Goal: Communication & Community: Answer question/provide support

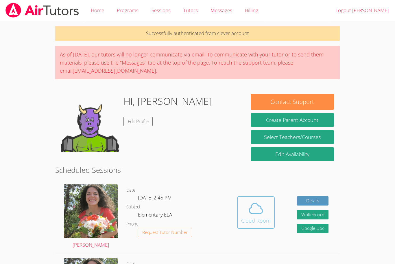
click at [256, 220] on div "Cloud Room" at bounding box center [255, 220] width 29 height 8
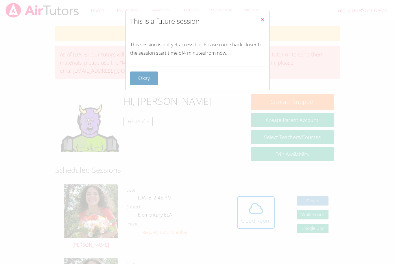
click at [152, 75] on button "Okay" at bounding box center [144, 78] width 28 height 14
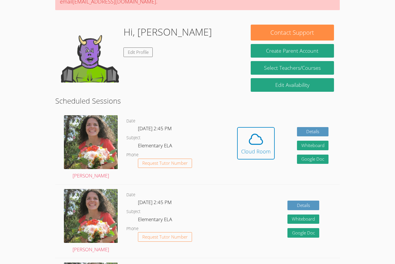
scroll to position [70, 0]
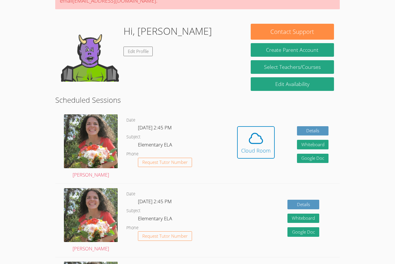
click at [280, 141] on div "Hidden Cloud Room Details Whiteboard Hidden Google Doc" at bounding box center [283, 146] width 114 height 73
click at [263, 139] on icon at bounding box center [256, 138] width 16 height 16
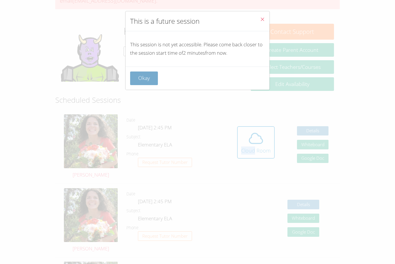
click at [140, 80] on button "Okay" at bounding box center [144, 78] width 28 height 14
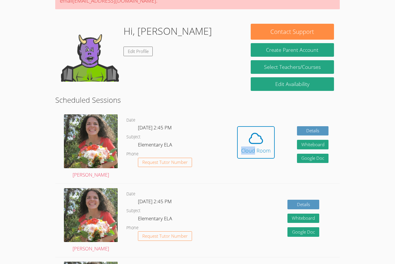
click at [187, 134] on dl "Date Mon Oct 6, 2:45 PM Subject Elementary ELA Phone Request Tutor Number" at bounding box center [175, 147] width 99 height 60
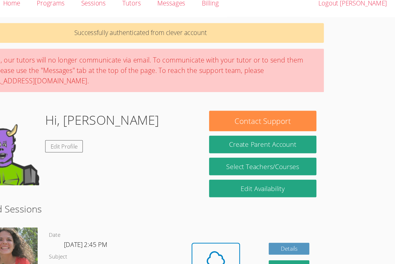
scroll to position [0, 0]
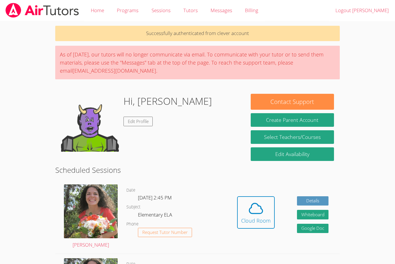
click at [181, 128] on div "Hi, Roldan Edit Profile" at bounding box center [150, 123] width 178 height 58
click at [267, 214] on span at bounding box center [255, 208] width 29 height 16
click at [251, 213] on icon at bounding box center [255, 208] width 13 height 10
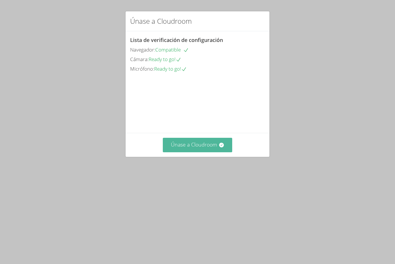
click at [216, 148] on font "Únase a Cloudroom" at bounding box center [194, 144] width 46 height 7
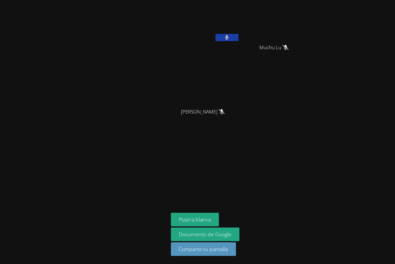
click at [226, 39] on icon at bounding box center [227, 37] width 4 height 5
click at [84, 84] on div at bounding box center [84, 131] width 164 height 259
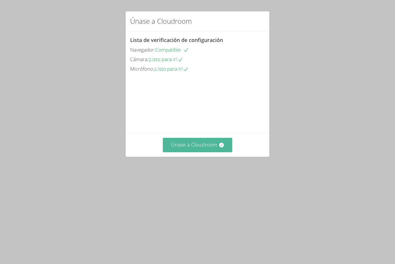
click at [177, 148] on font "Únase a Cloudroom" at bounding box center [194, 144] width 46 height 7
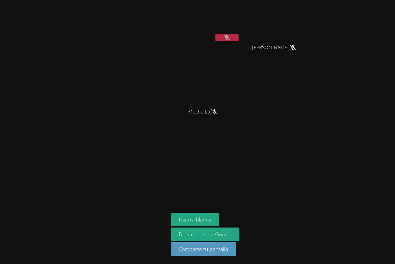
click at [161, 88] on div at bounding box center [84, 131] width 164 height 259
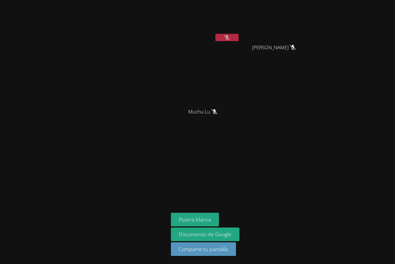
click at [161, 88] on div at bounding box center [84, 131] width 164 height 259
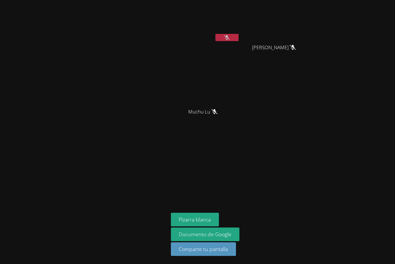
click at [161, 88] on div at bounding box center [84, 131] width 164 height 259
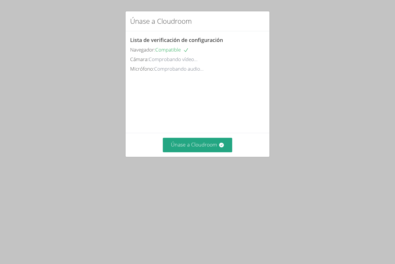
click at [207, 133] on div "Lista de verificación de configuración Navegador: Compatible Cámara: Comproband…" at bounding box center [197, 81] width 144 height 101
click at [215, 148] on font "Únase a Cloudroom" at bounding box center [194, 144] width 46 height 7
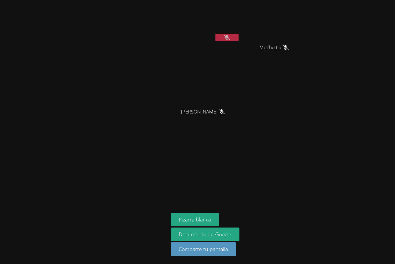
click at [263, 106] on div "Roldán Juárez Hernández Muchu Lu Muchu Lu Muxi Lu Muxi Lu" at bounding box center [241, 65] width 140 height 126
click at [314, 90] on div "Roldán Juárez Hernández Muchu Lu Muchu Lu Muxi Lu Muxi Lu Pizarra blanca Docume…" at bounding box center [197, 132] width 395 height 264
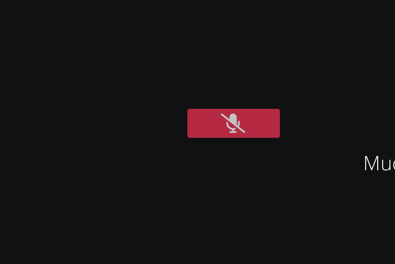
click at [221, 55] on div "Roldán Juárez Hernández Muchu Lu Muchu Lu Muxi Lu Muxi Lu" at bounding box center [241, 65] width 140 height 126
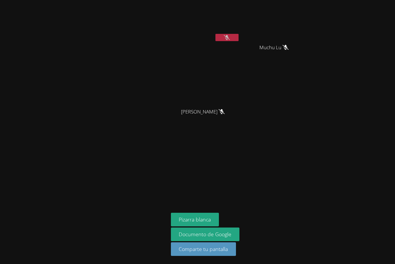
click at [202, 182] on aside "Roldán Juárez Hernández Muchu Lu Muchu Lu Muxi Lu Muxi Lu Pizarra blanca Docume…" at bounding box center [241, 132] width 145 height 264
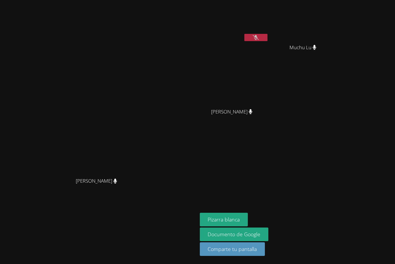
click at [267, 34] on button at bounding box center [255, 37] width 23 height 7
click at [342, 134] on aside "Roldán Juárez Hernández Muchu Lu Muchu Lu Muxi Lu Muxi Lu Pizarra blanca Docume…" at bounding box center [269, 132] width 145 height 264
click at [317, 48] on icon at bounding box center [314, 47] width 6 height 5
click at [267, 38] on button at bounding box center [255, 37] width 23 height 7
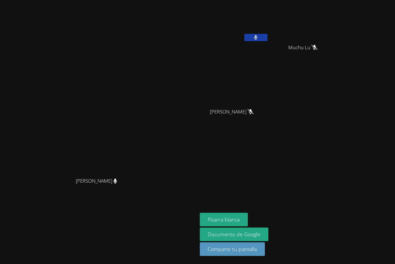
click at [267, 38] on button at bounding box center [255, 37] width 23 height 7
click at [259, 39] on icon at bounding box center [256, 37] width 6 height 5
click at [258, 36] on icon at bounding box center [256, 37] width 4 height 5
click at [259, 38] on icon at bounding box center [256, 37] width 6 height 5
click at [258, 38] on icon at bounding box center [255, 37] width 3 height 5
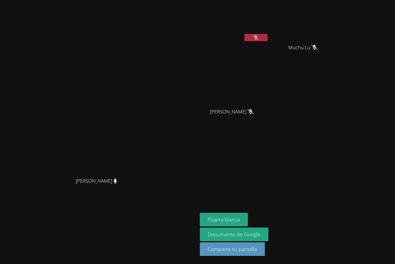
click at [259, 38] on icon at bounding box center [256, 37] width 6 height 5
click at [258, 38] on icon at bounding box center [255, 37] width 3 height 5
click at [259, 38] on icon at bounding box center [256, 37] width 6 height 5
click at [258, 38] on icon at bounding box center [255, 37] width 3 height 5
click at [259, 38] on icon at bounding box center [256, 37] width 6 height 5
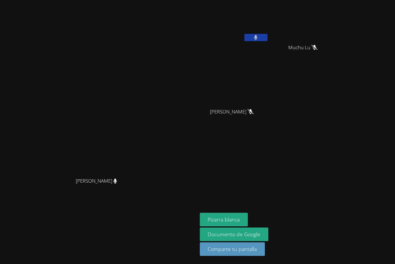
click at [258, 38] on icon at bounding box center [255, 37] width 3 height 5
click at [259, 38] on icon at bounding box center [256, 37] width 6 height 5
click at [258, 38] on icon at bounding box center [255, 37] width 3 height 5
click at [259, 38] on icon at bounding box center [256, 37] width 6 height 5
click at [258, 38] on icon at bounding box center [255, 37] width 3 height 5
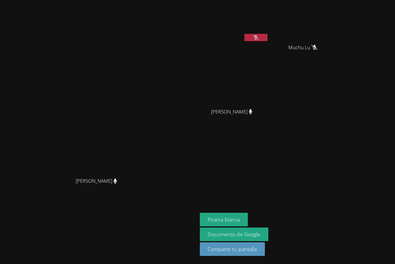
click at [259, 39] on icon at bounding box center [256, 37] width 6 height 5
click at [258, 39] on icon at bounding box center [256, 37] width 4 height 5
click at [259, 39] on icon at bounding box center [256, 37] width 6 height 5
click at [258, 39] on icon at bounding box center [256, 37] width 4 height 5
click at [259, 39] on icon at bounding box center [256, 37] width 6 height 5
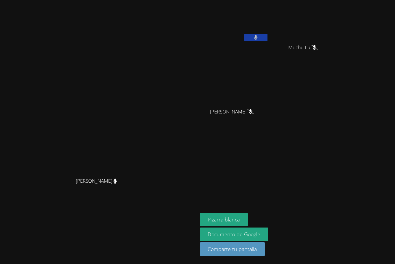
click at [258, 39] on icon at bounding box center [256, 37] width 4 height 5
click at [259, 39] on icon at bounding box center [256, 37] width 6 height 5
click at [258, 39] on icon at bounding box center [256, 37] width 4 height 5
click at [259, 39] on icon at bounding box center [256, 37] width 6 height 5
click at [258, 39] on icon at bounding box center [256, 37] width 4 height 5
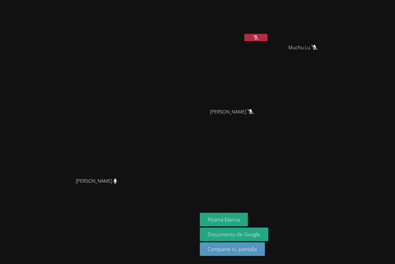
click at [259, 39] on icon at bounding box center [256, 37] width 6 height 5
click at [258, 39] on icon at bounding box center [256, 37] width 4 height 5
click at [259, 39] on icon at bounding box center [256, 37] width 6 height 5
click at [258, 39] on icon at bounding box center [256, 37] width 4 height 5
click at [259, 39] on icon at bounding box center [256, 37] width 6 height 5
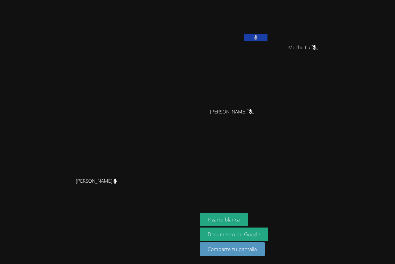
click at [258, 39] on icon at bounding box center [256, 37] width 4 height 5
click at [259, 38] on icon at bounding box center [256, 37] width 6 height 5
click at [267, 38] on button at bounding box center [255, 37] width 23 height 7
click at [259, 38] on icon at bounding box center [256, 37] width 6 height 5
click at [267, 38] on button at bounding box center [255, 37] width 23 height 7
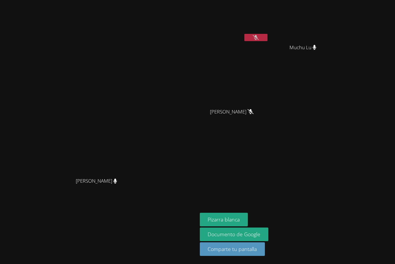
click at [259, 38] on icon at bounding box center [256, 37] width 6 height 5
click at [258, 38] on icon at bounding box center [255, 37] width 3 height 5
click at [259, 39] on icon at bounding box center [256, 37] width 6 height 5
click at [267, 39] on button at bounding box center [255, 37] width 23 height 7
click at [259, 39] on icon at bounding box center [256, 37] width 6 height 5
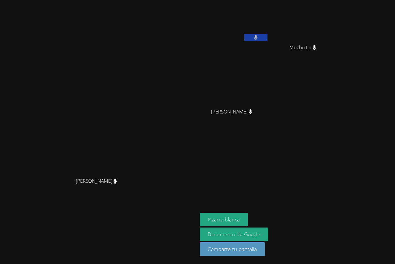
click at [267, 40] on button at bounding box center [255, 37] width 23 height 7
click at [269, 56] on div "Roldán Juárez Hernández" at bounding box center [234, 33] width 69 height 62
click at [269, 57] on div "Roldán Juárez Hernández" at bounding box center [234, 33] width 69 height 62
click at [340, 224] on div "Pizarra blanca Documento de Google Comparte tu pantalla" at bounding box center [270, 237] width 140 height 48
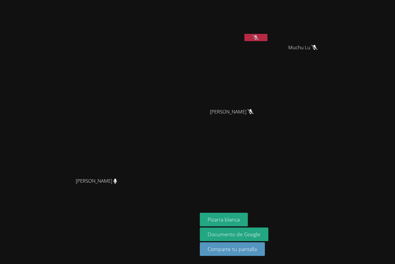
click at [142, 106] on video at bounding box center [98, 120] width 87 height 108
click at [267, 38] on button at bounding box center [255, 37] width 23 height 7
click at [269, 40] on video at bounding box center [234, 21] width 69 height 39
click at [267, 37] on button at bounding box center [255, 37] width 23 height 7
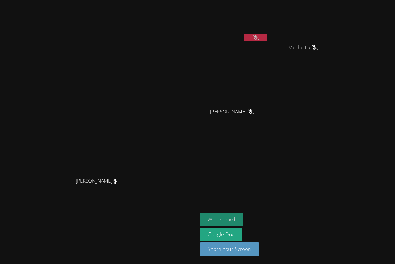
click at [243, 219] on button "Whiteboard" at bounding box center [222, 220] width 44 height 14
click at [142, 119] on video at bounding box center [98, 120] width 87 height 108
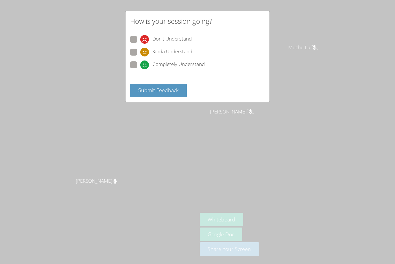
click at [140, 69] on span at bounding box center [140, 69] width 0 height 0
click at [140, 62] on input "Completely Understand" at bounding box center [142, 63] width 5 height 5
radio input "true"
click at [158, 96] on button "Submit Feedback" at bounding box center [158, 91] width 57 height 14
